Goal: Feedback & Contribution: Submit feedback/report problem

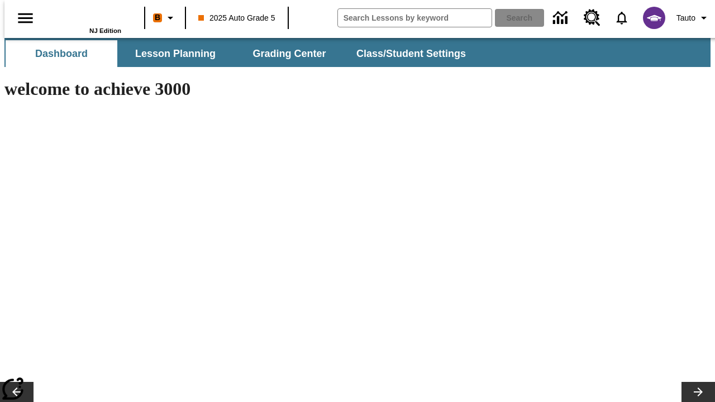
type input "-1"
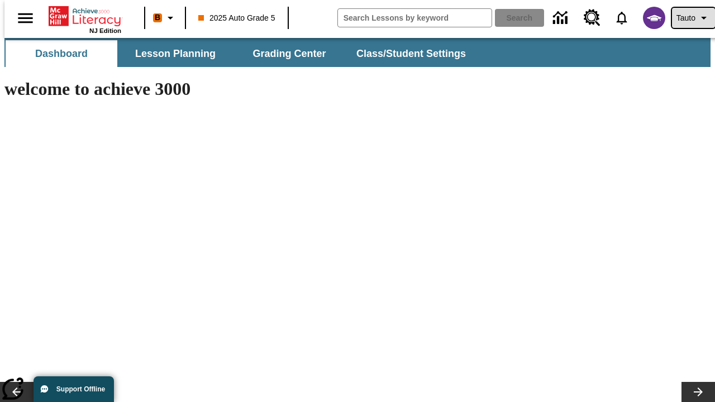
click at [688, 18] on span "Tauto" at bounding box center [686, 18] width 19 height 12
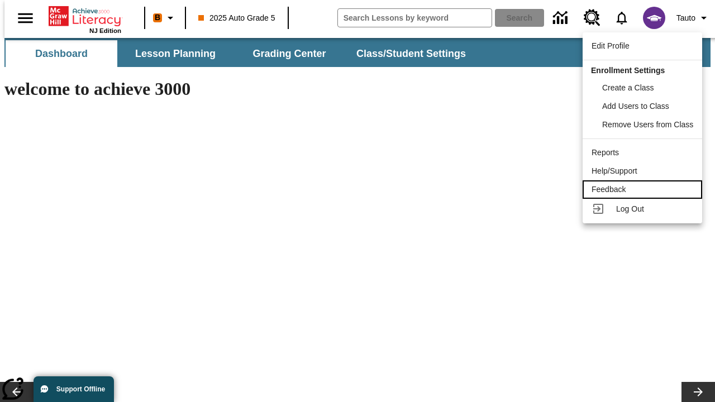
click at [644, 189] on div "Feedback" at bounding box center [643, 190] width 102 height 12
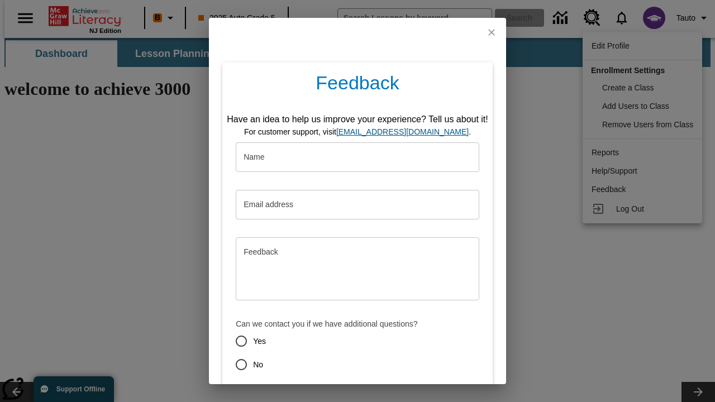
click at [299, 394] on button "Submit" at bounding box center [306, 404] width 44 height 21
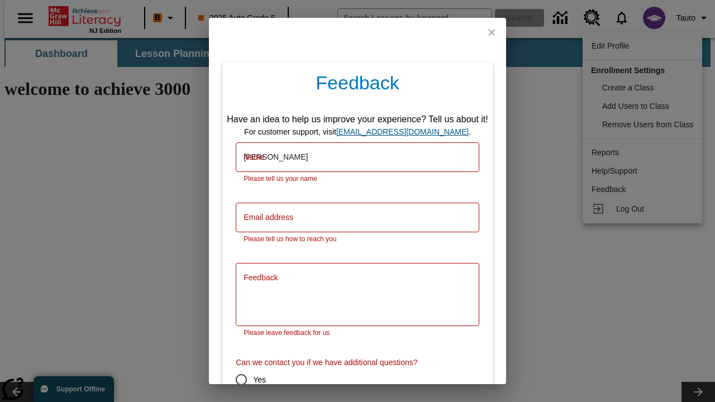
type input "[PERSON_NAME]"
type input "[EMAIL_ADDRESS][DOMAIN_NAME]"
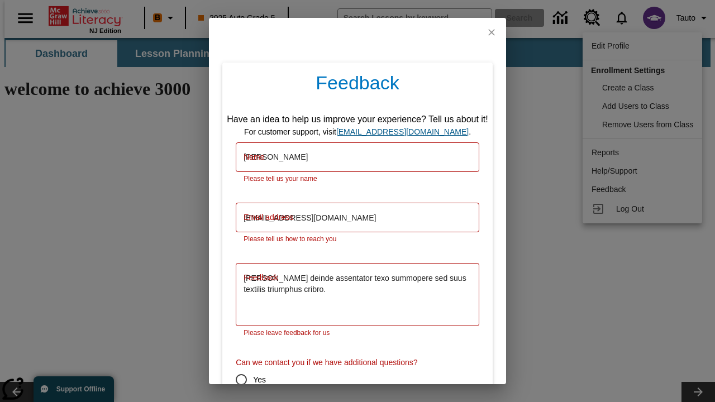
type textarea "[PERSON_NAME] deinde assentator texo summopere sed suus textilis triumphus crib…"
click at [234, 392] on input "No" at bounding box center [241, 403] width 23 height 23
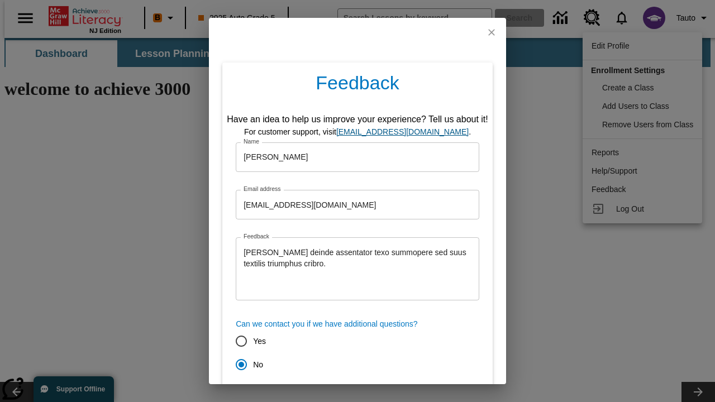
click at [299, 394] on button "Submit" at bounding box center [306, 404] width 44 height 21
radio input "false"
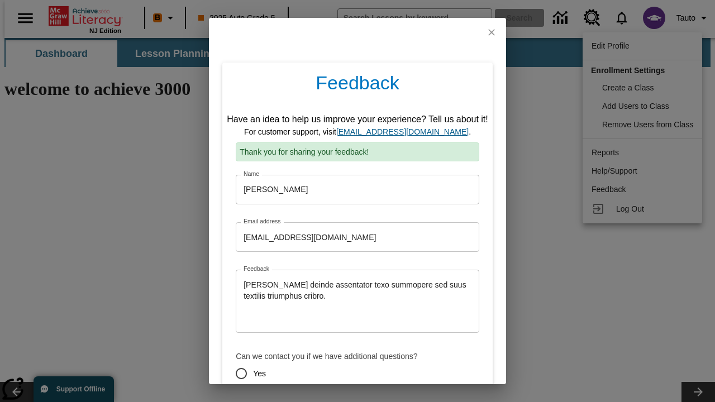
scroll to position [55, 0]
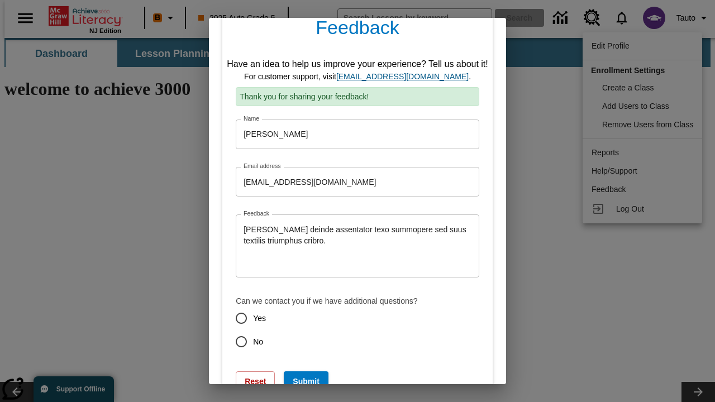
click at [406, 77] on link "[EMAIL_ADDRESS][DOMAIN_NAME]" at bounding box center [402, 76] width 132 height 9
